Goal: Information Seeking & Learning: Learn about a topic

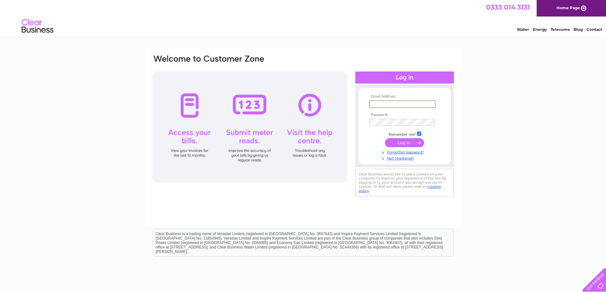
click at [375, 105] on input "text" at bounding box center [402, 105] width 66 height 8
type input "tots.tyni@gmail.com"
click at [402, 142] on input "submit" at bounding box center [404, 142] width 39 height 9
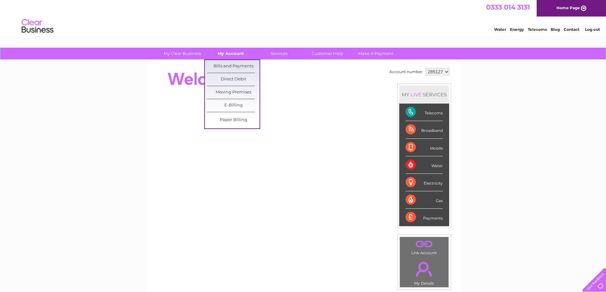
click at [229, 57] on link "My Account" at bounding box center [231, 54] width 52 height 12
click at [229, 63] on link "Bills and Payments" at bounding box center [233, 66] width 52 height 13
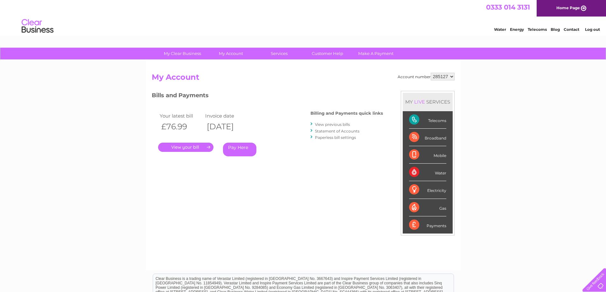
click at [196, 147] on link "." at bounding box center [185, 147] width 55 height 9
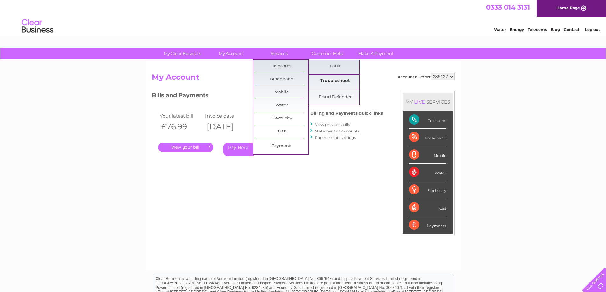
click at [337, 81] on link "Troubleshoot" at bounding box center [335, 81] width 52 height 13
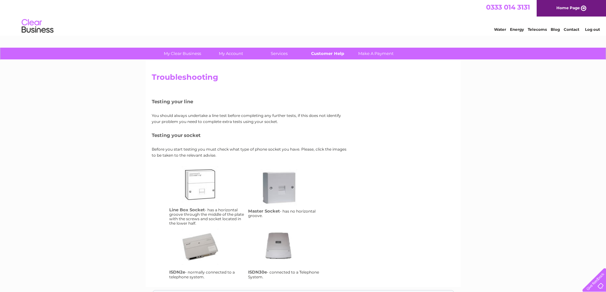
click at [339, 54] on link "Customer Help" at bounding box center [327, 54] width 52 height 12
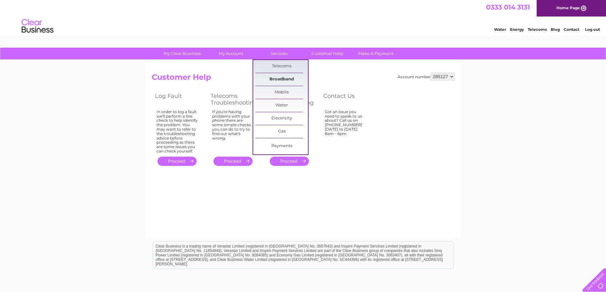
click at [291, 78] on link "Broadband" at bounding box center [281, 79] width 52 height 13
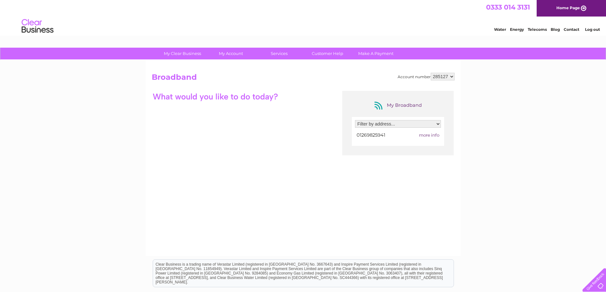
click at [439, 123] on select "Filter by address... [PERSON_NAME][GEOGRAPHIC_DATA], [STREET_ADDRESS][PERSON_NA…" at bounding box center [398, 124] width 86 height 8
select select "950224"
click at [355, 120] on select "Filter by address... [PERSON_NAME][GEOGRAPHIC_DATA], [STREET_ADDRESS][PERSON_NA…" at bounding box center [398, 124] width 86 height 8
click at [436, 134] on span "more info" at bounding box center [429, 135] width 20 height 5
click at [451, 77] on select "285127" at bounding box center [443, 77] width 24 height 8
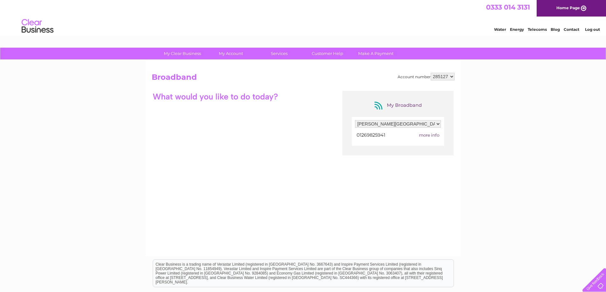
click at [474, 80] on div "My Clear Business Login Details My Details My Preferences Link Account My Accou…" at bounding box center [303, 206] width 606 height 317
